Goal: Understand process/instructions: Learn how to perform a task or action

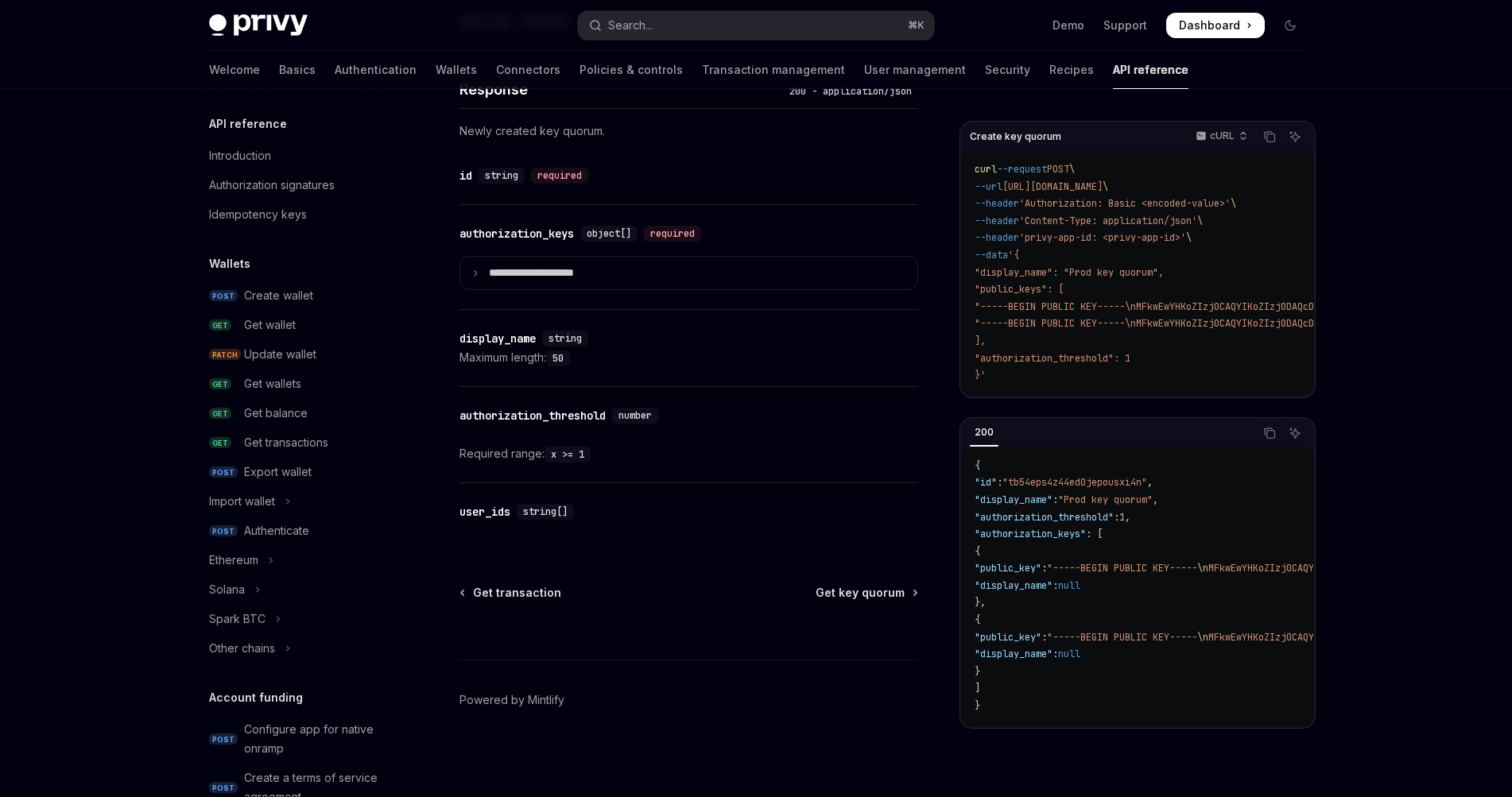
scroll to position [704, 0]
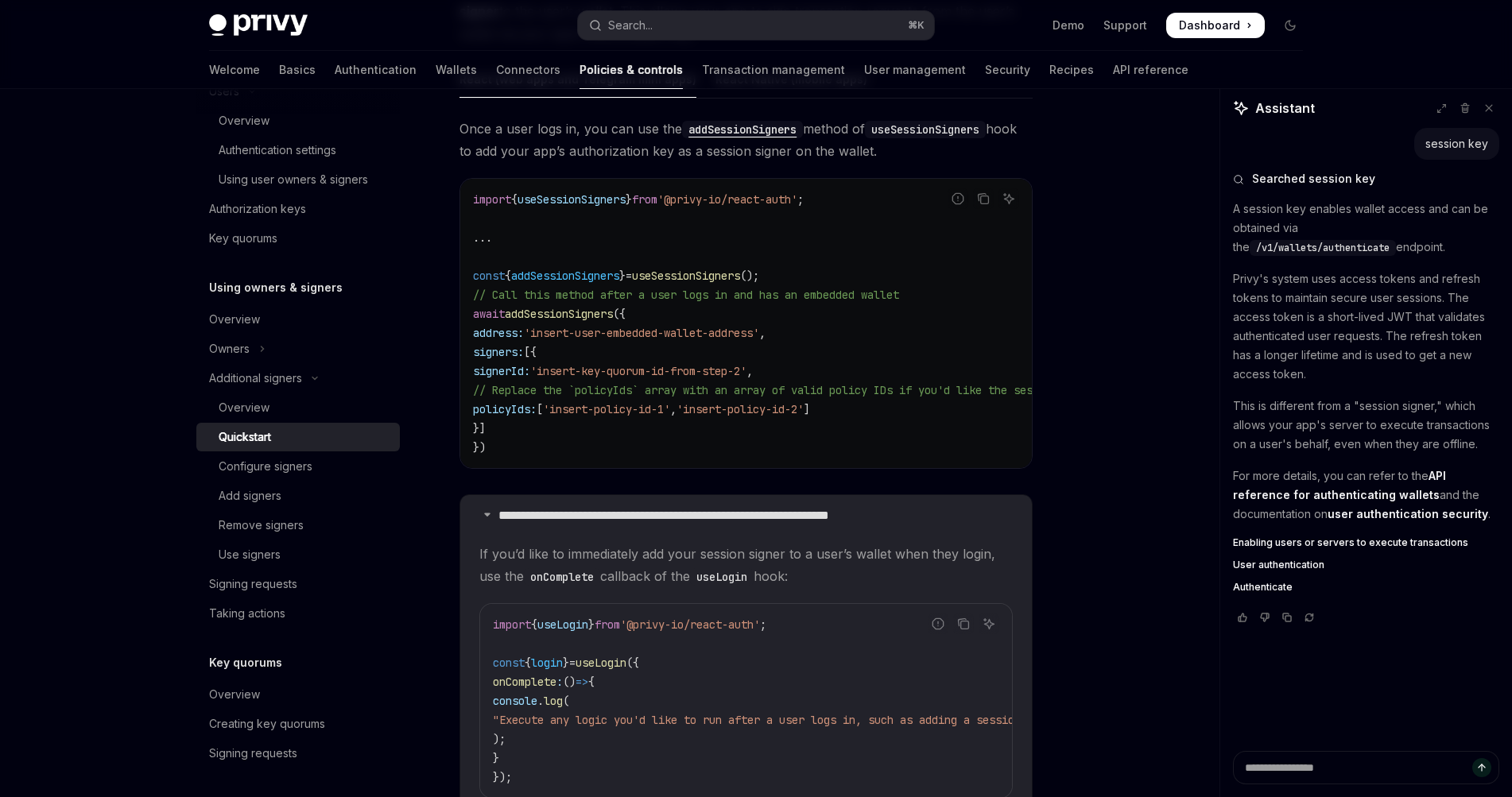
scroll to position [2491, 0]
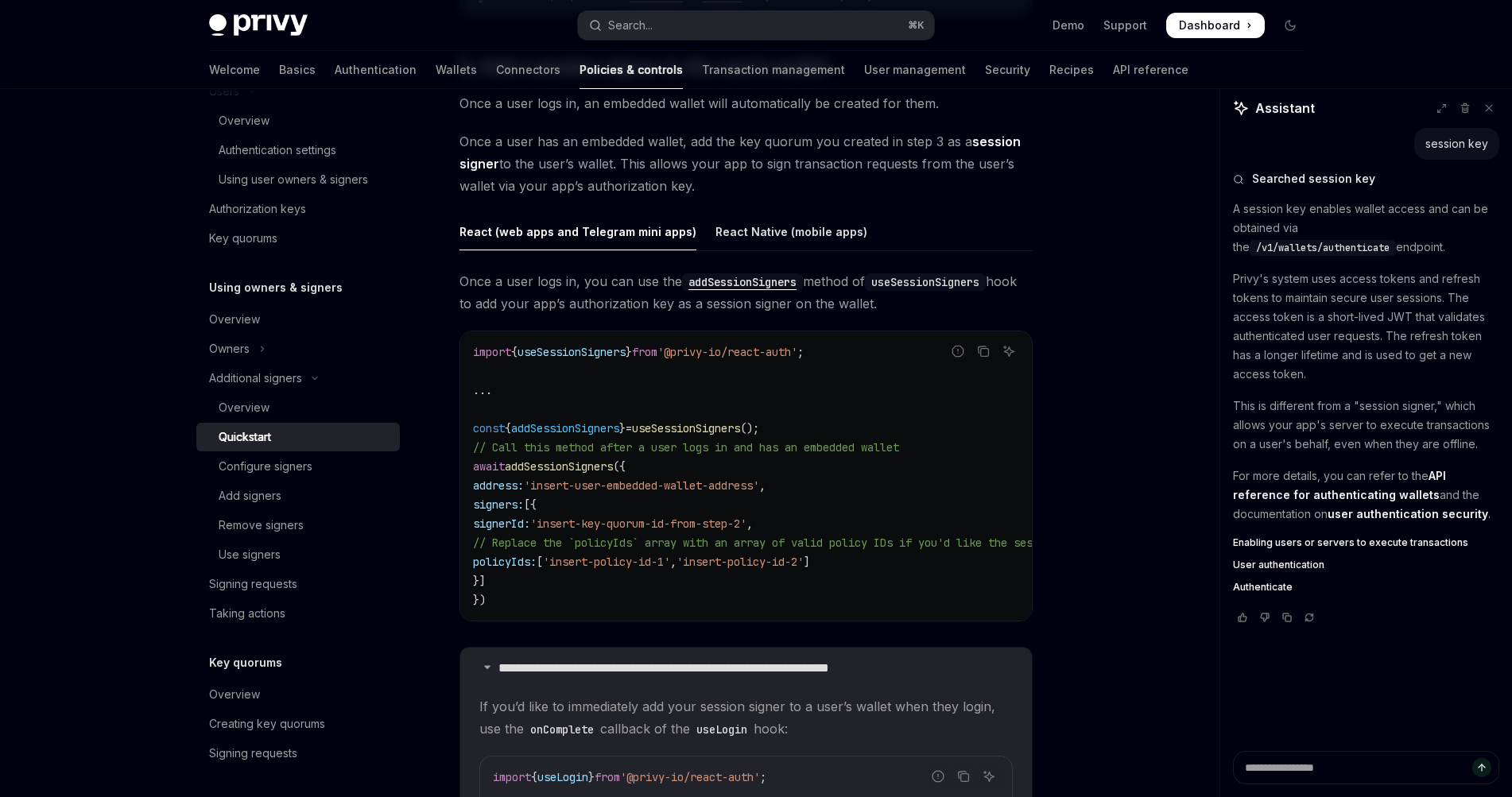
click at [710, 493] on code "import { useSessionSigners } from '@privy-io/react-auth' ; ... const { addSessi…" at bounding box center [1318, 476] width 1692 height 267
drag, startPoint x: 575, startPoint y: 489, endPoint x: 764, endPoint y: 496, distance: 189.1
click at [764, 496] on code "import { useSessionSigners } from '@privy-io/react-auth' ; ... const { addSessi…" at bounding box center [1318, 476] width 1692 height 267
click at [855, 508] on code "import { useSessionSigners } from '@privy-io/react-auth' ; ... const { addSessi…" at bounding box center [1318, 476] width 1692 height 267
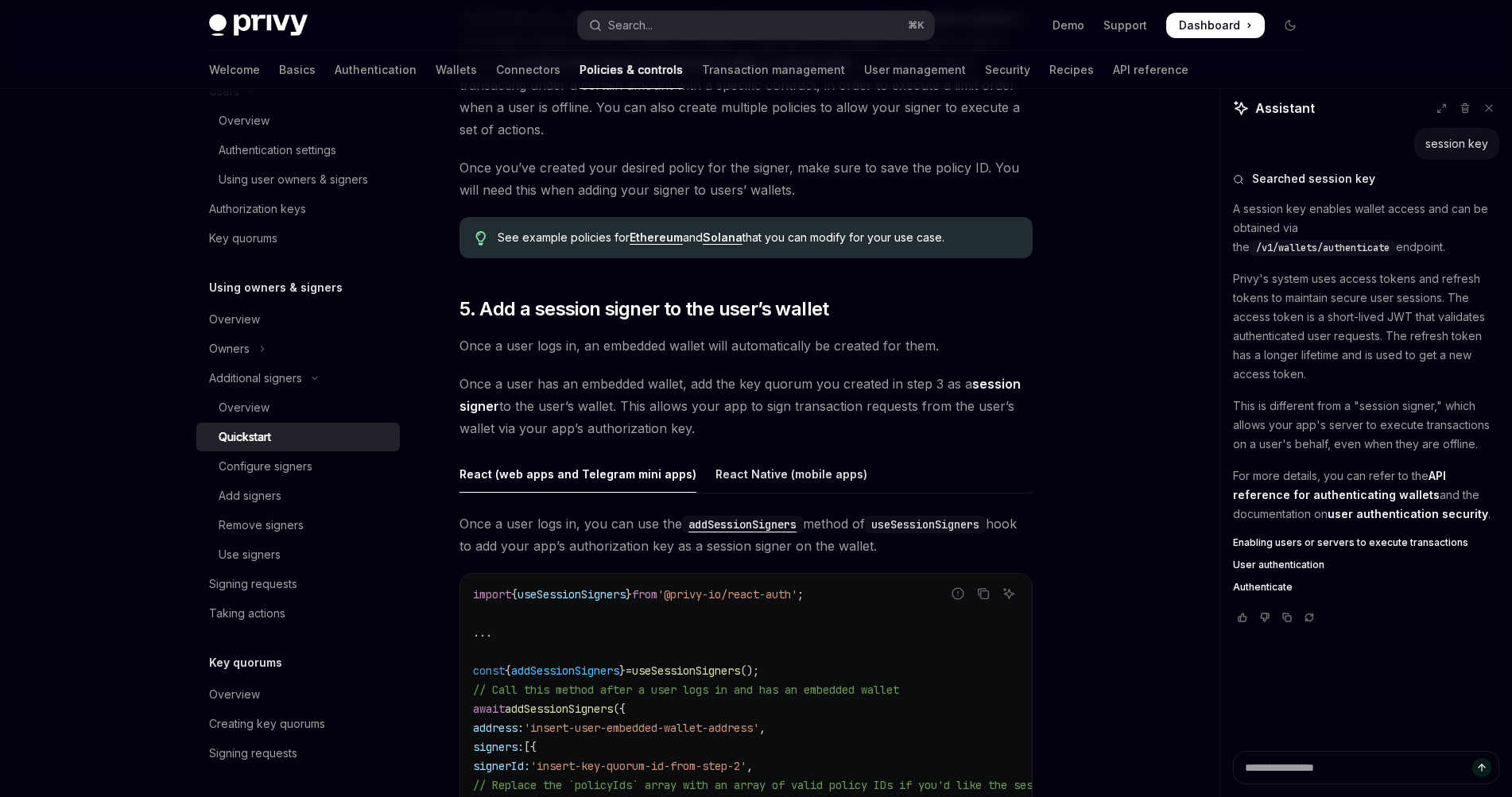
scroll to position [2395, 0]
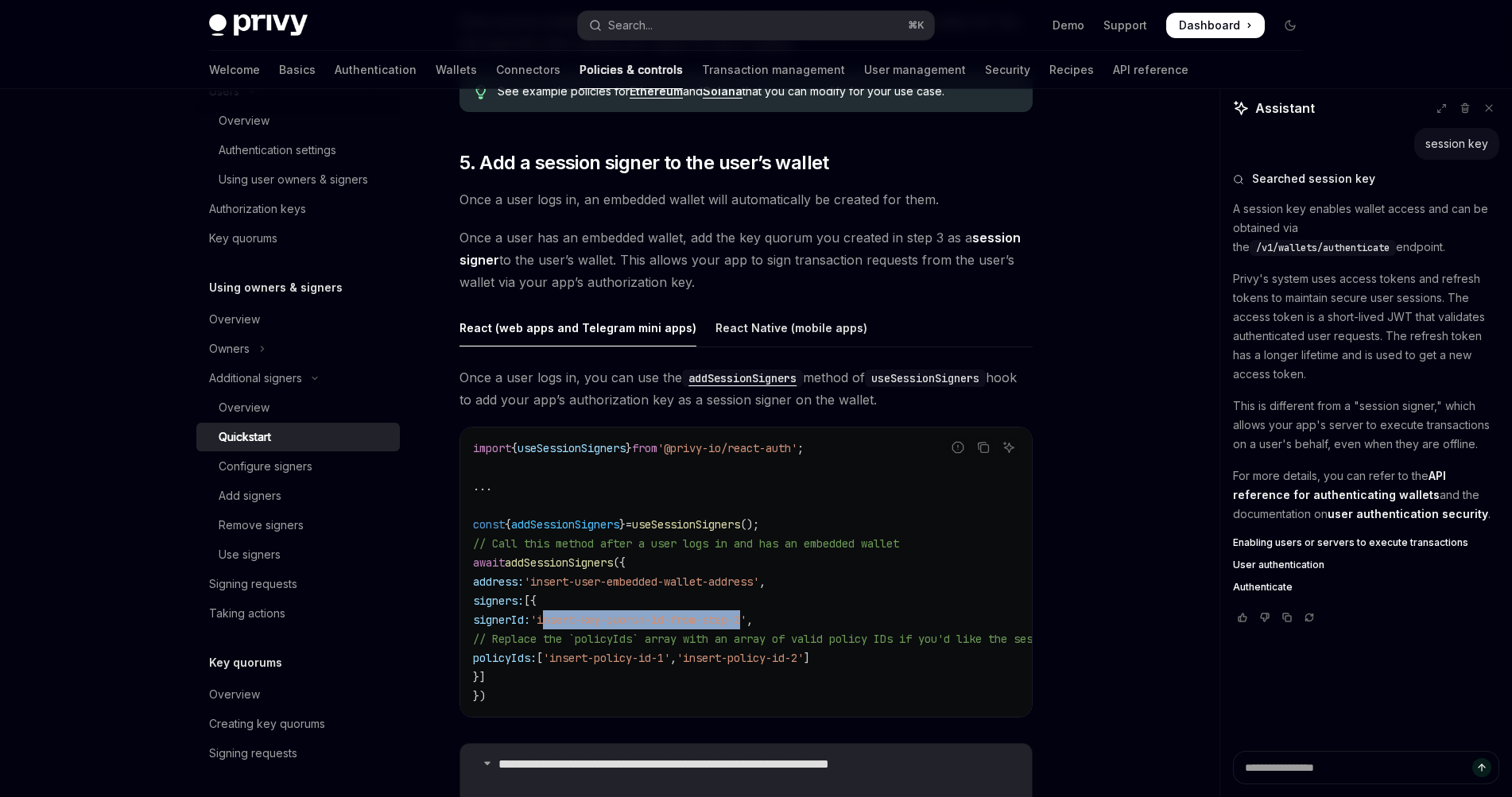
drag, startPoint x: 598, startPoint y: 619, endPoint x: 810, endPoint y: 619, distance: 212.0
click at [746, 619] on span "'insert-key-quorum-id-from-step-2'" at bounding box center [639, 619] width 217 height 14
click at [903, 619] on code "import { useSessionSigners } from '@privy-io/react-auth' ; ... const { addSessi…" at bounding box center [1318, 572] width 1692 height 267
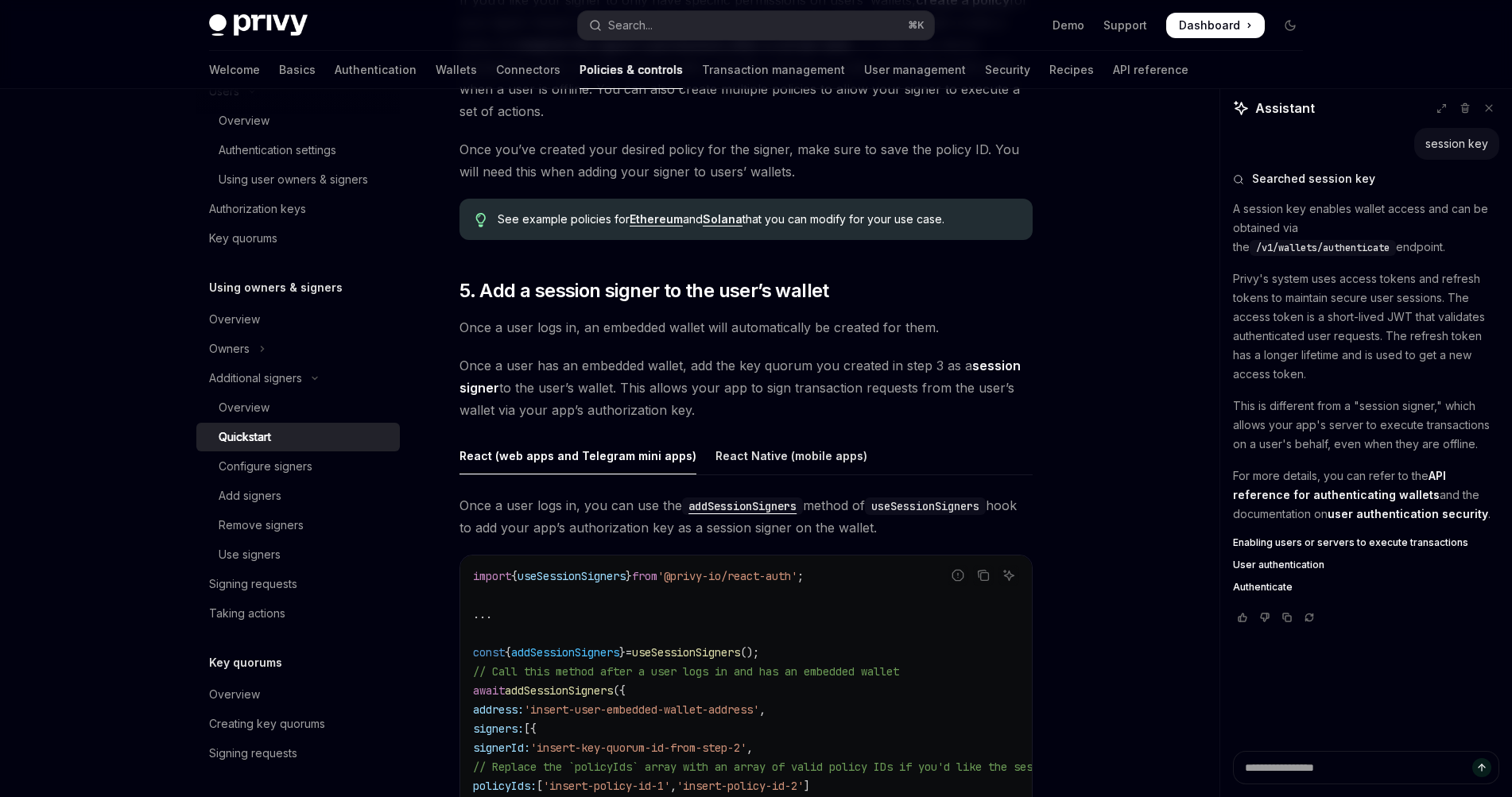
scroll to position [2386, 0]
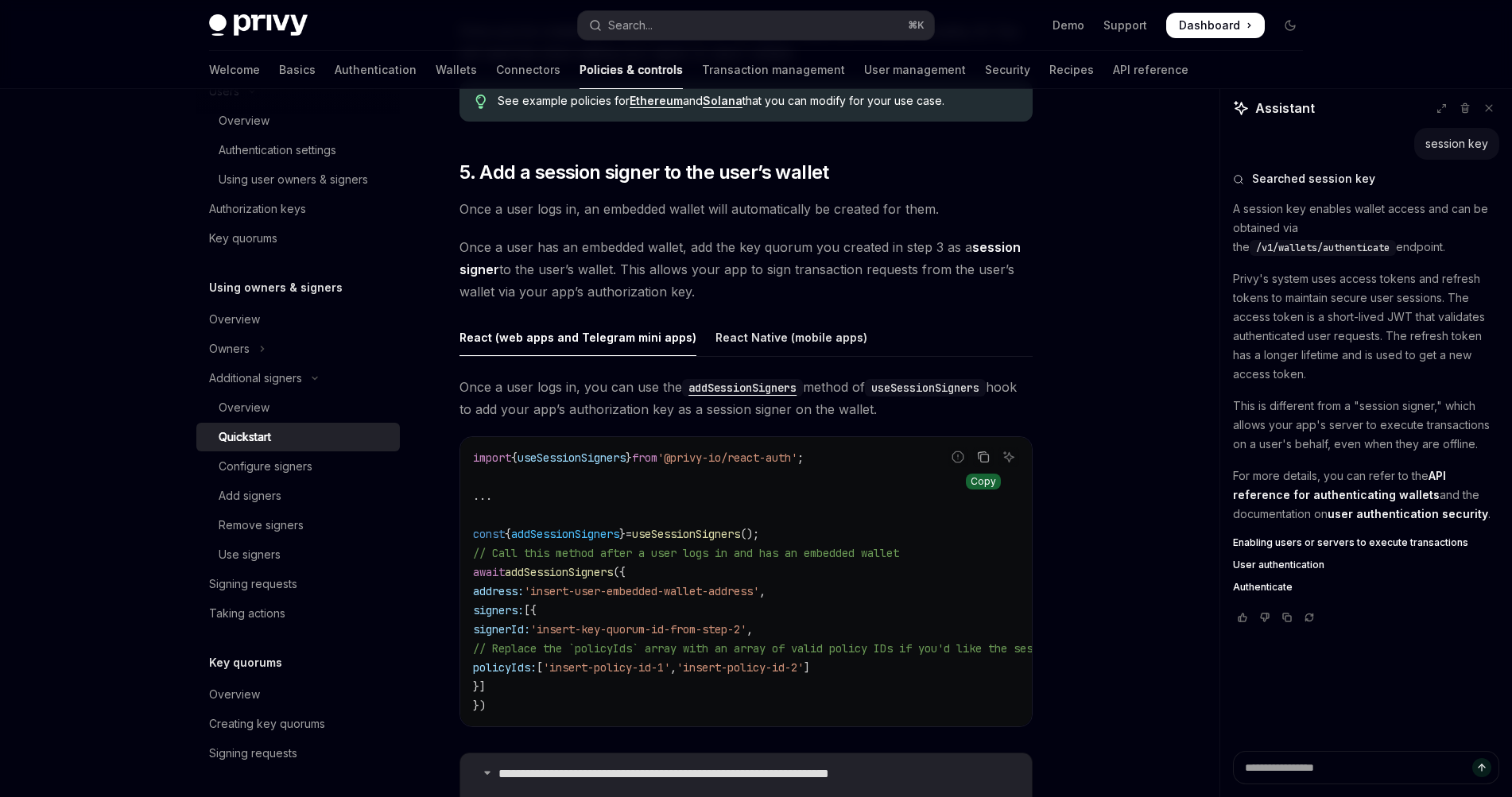
click at [979, 457] on icon "Copy the contents from the code block" at bounding box center [983, 457] width 13 height 13
click at [791, 574] on code "import { useSessionSigners } from '@privy-io/react-auth' ; ... const { addSessi…" at bounding box center [1318, 582] width 1692 height 267
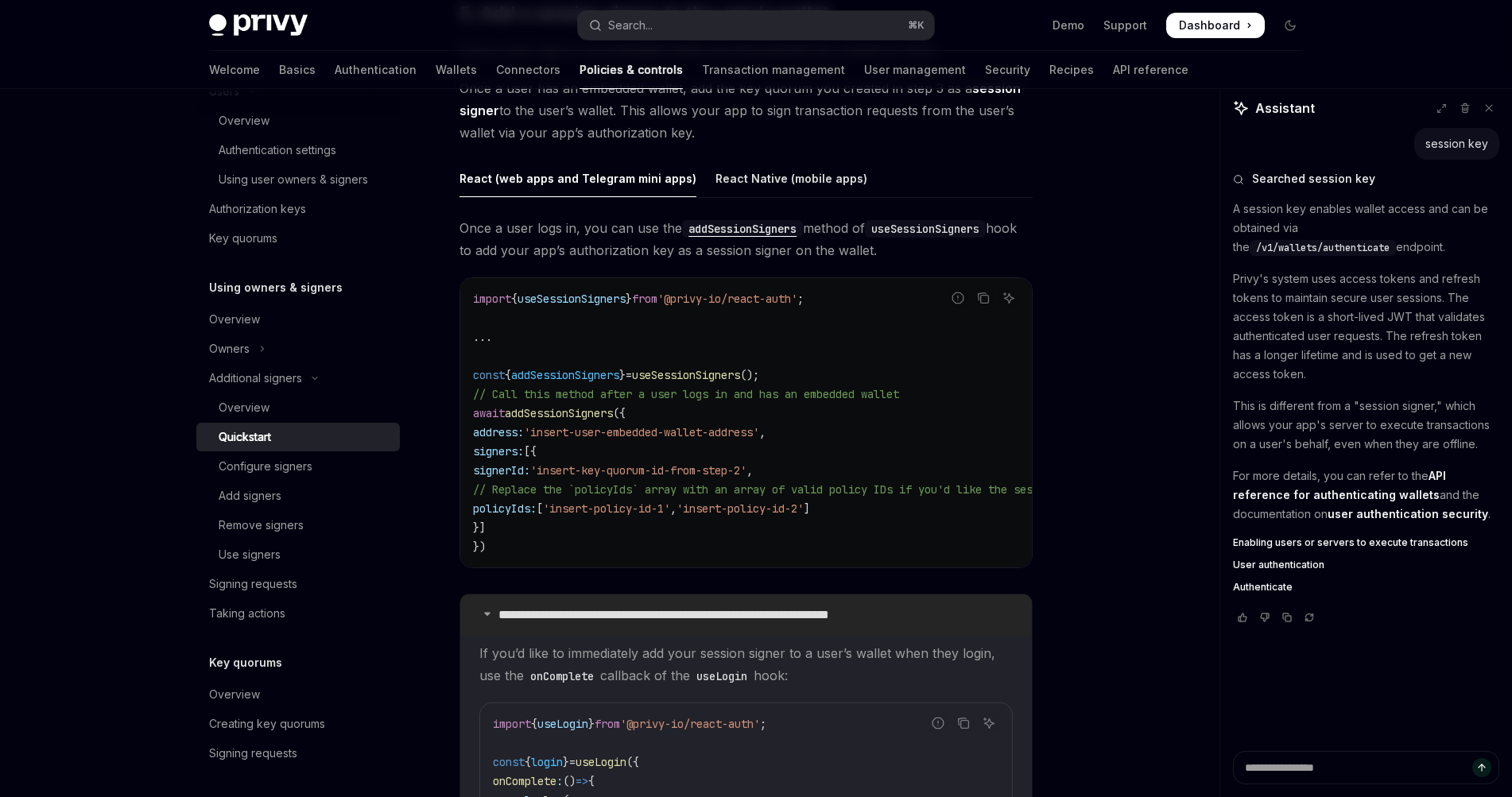
scroll to position [2678, 0]
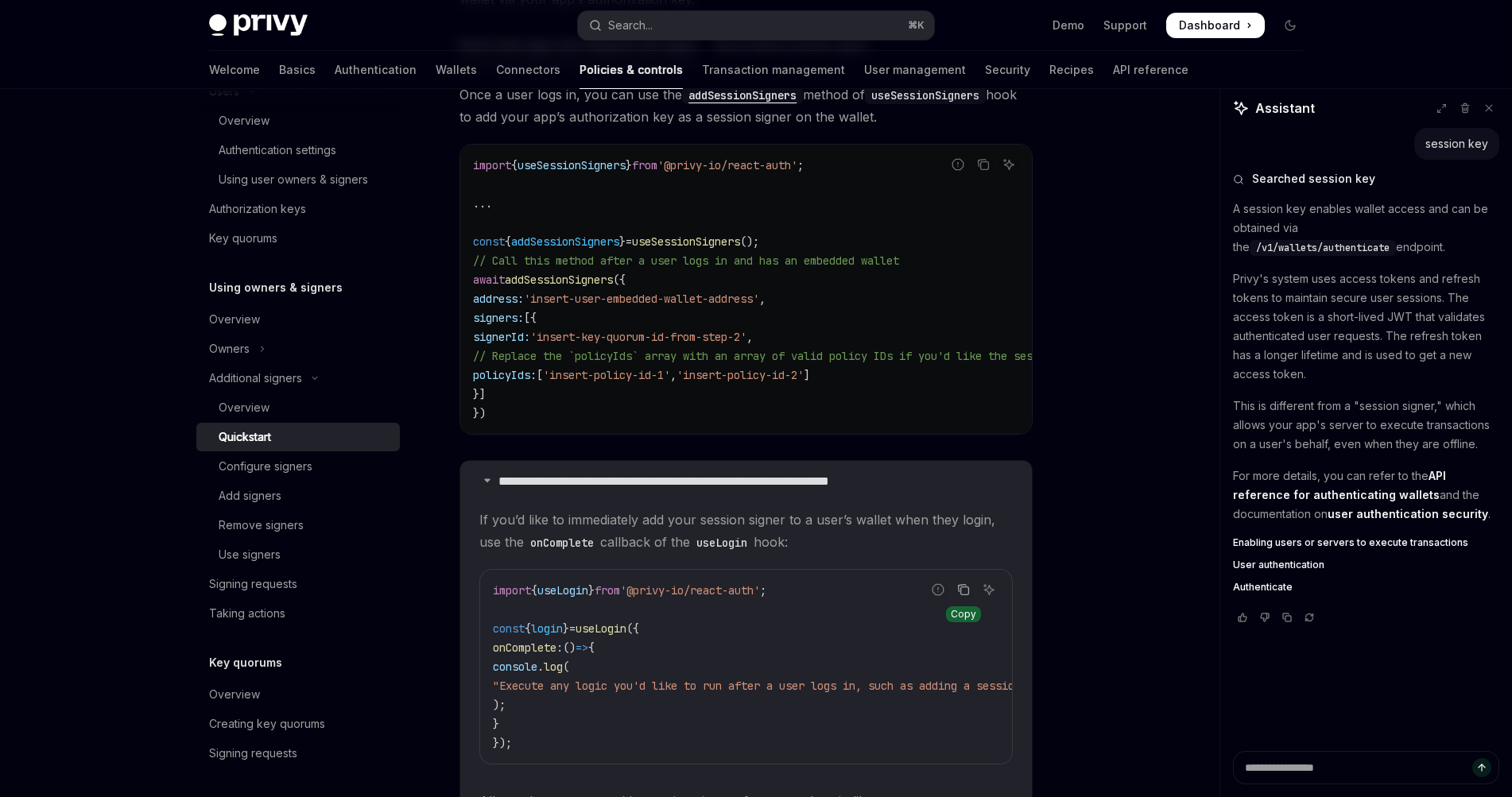
click at [966, 595] on icon "Copy the contents from the code block" at bounding box center [964, 591] width 8 height 8
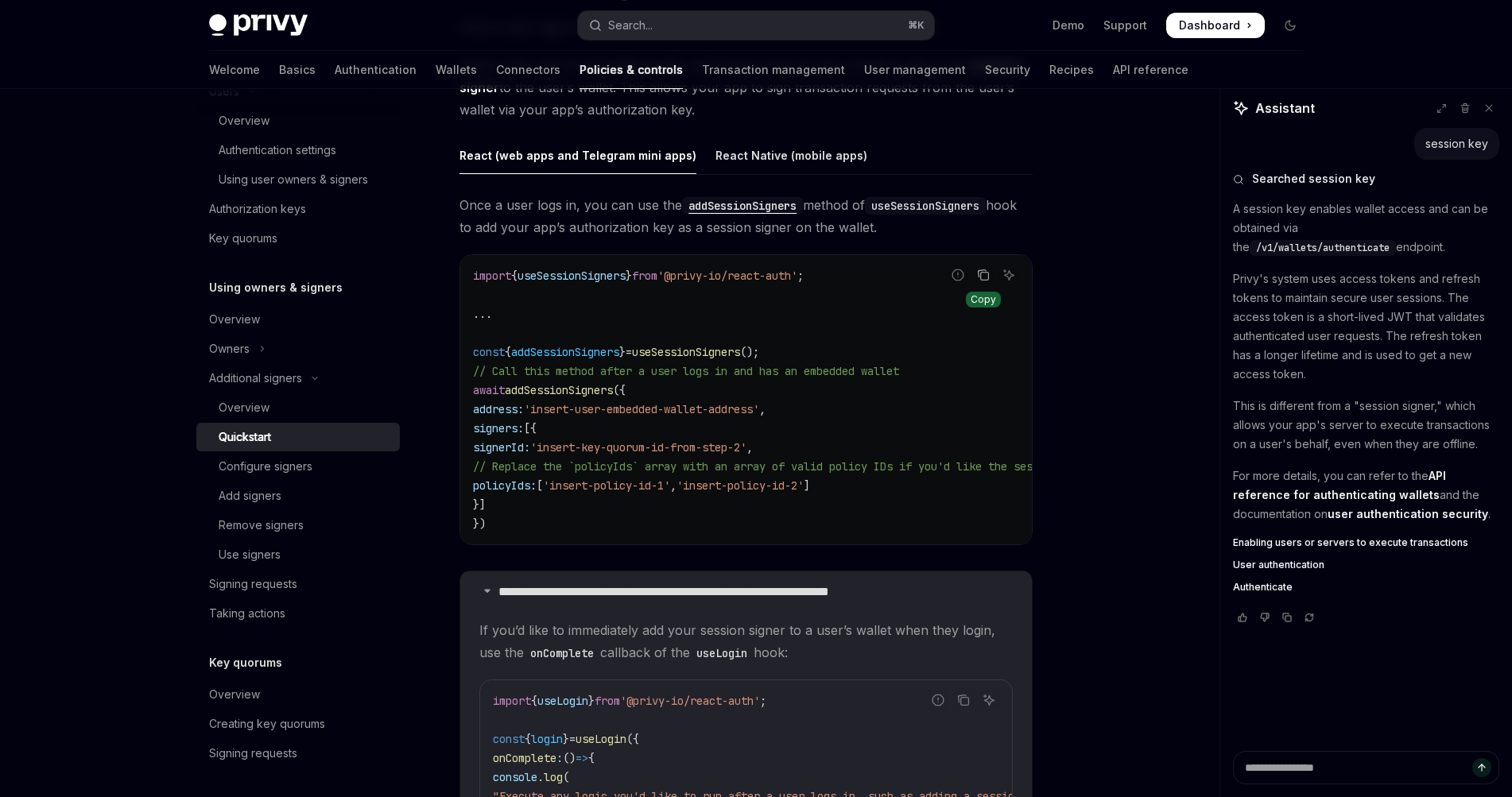
click at [979, 279] on icon "Copy the contents from the code block" at bounding box center [983, 275] width 13 height 13
